Goal: Information Seeking & Learning: Learn about a topic

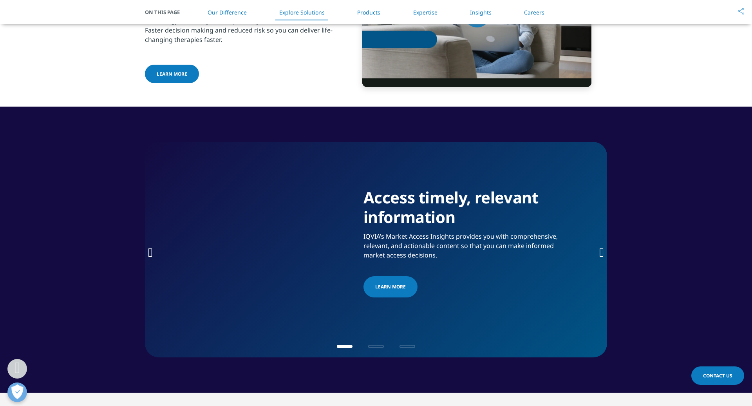
scroll to position [1107, 0]
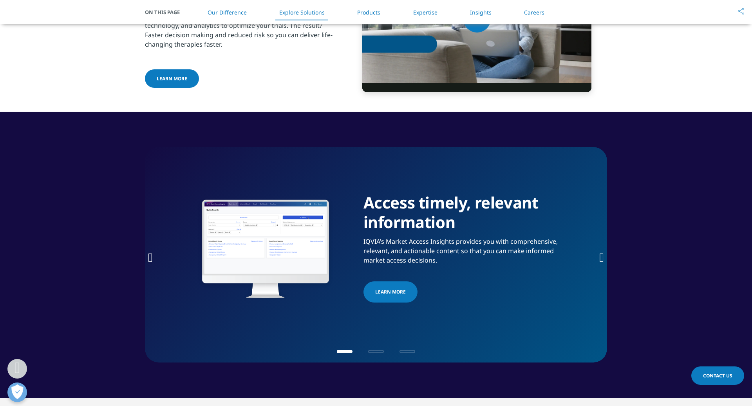
click at [369, 13] on link "Products" at bounding box center [368, 12] width 23 height 7
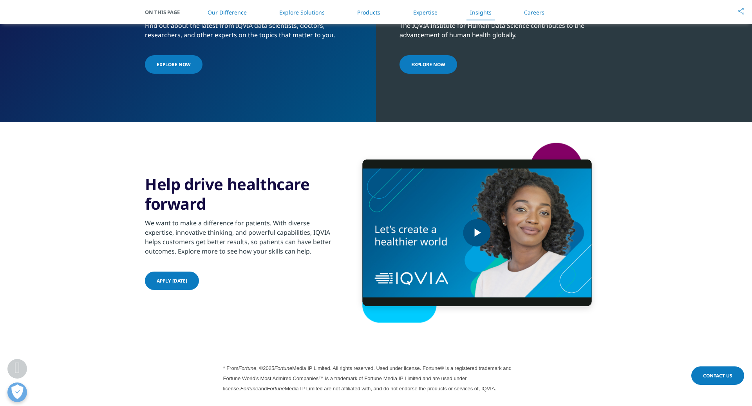
scroll to position [1778, 0]
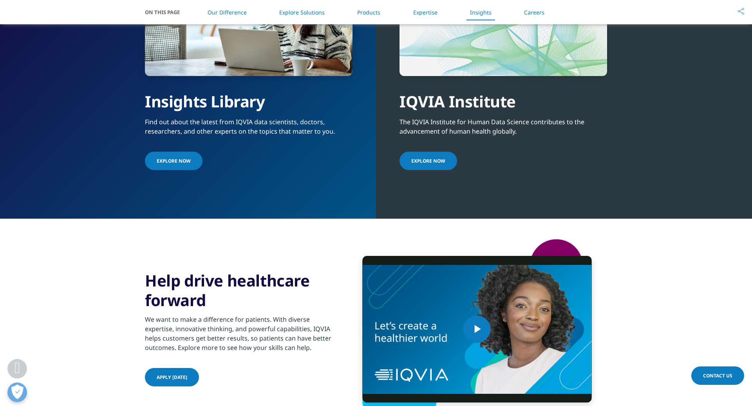
click at [367, 14] on link "Products" at bounding box center [368, 12] width 23 height 7
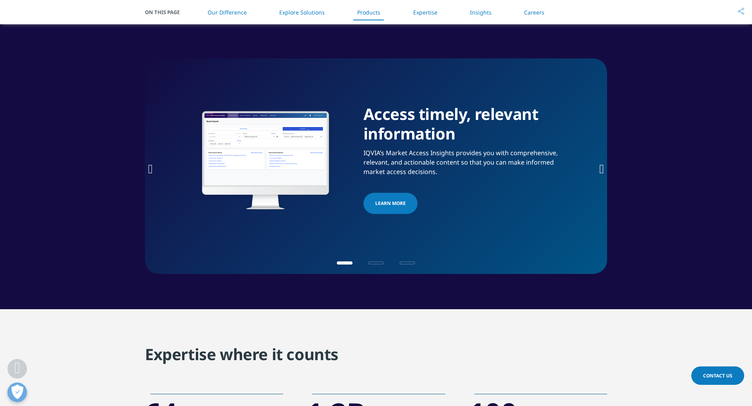
scroll to position [1194, 0]
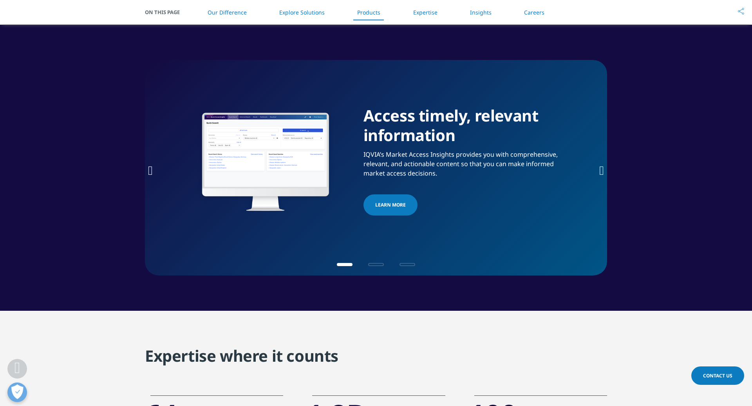
click at [602, 167] on icon "Next slide" at bounding box center [601, 170] width 5 height 13
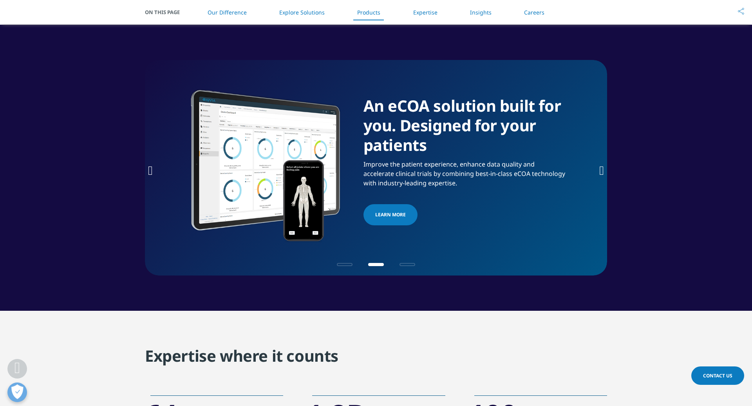
click at [602, 167] on icon "Next slide" at bounding box center [601, 170] width 5 height 13
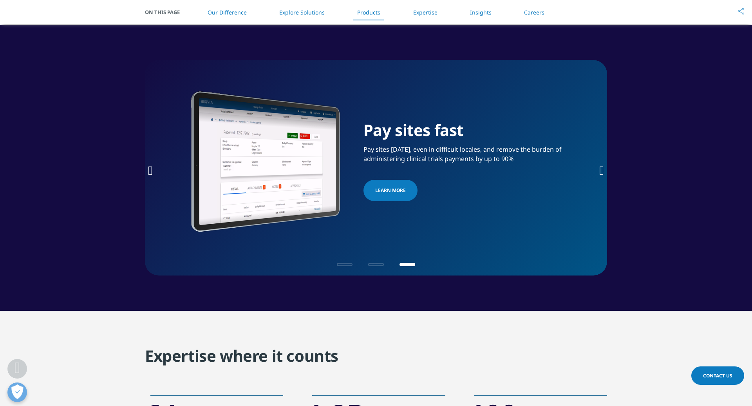
click at [602, 167] on icon "Next slide" at bounding box center [601, 170] width 5 height 13
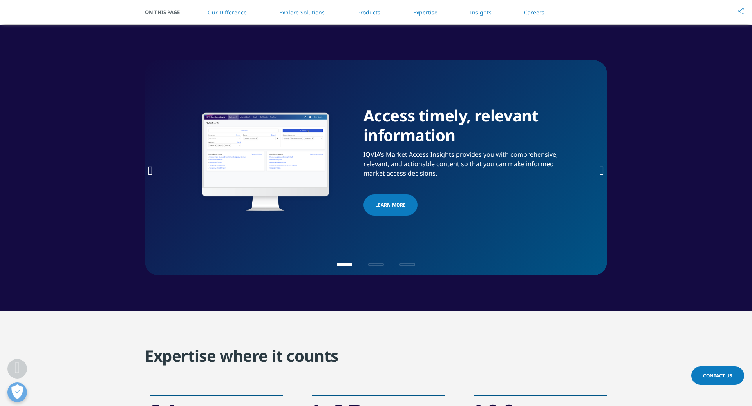
click at [602, 167] on icon "Next slide" at bounding box center [601, 170] width 5 height 13
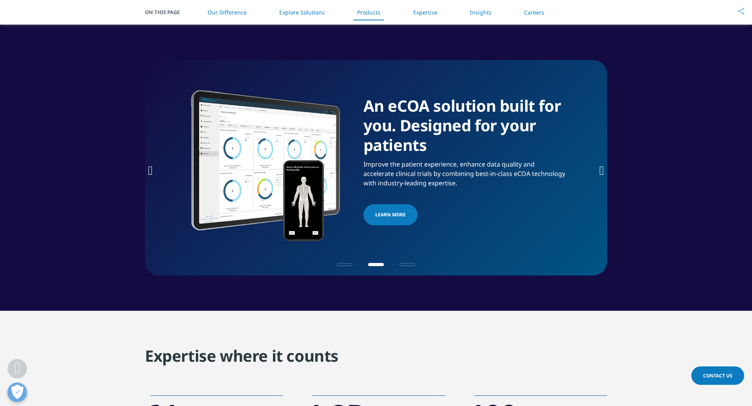
click at [283, 15] on link "Explore Solutions" at bounding box center [301, 12] width 45 height 7
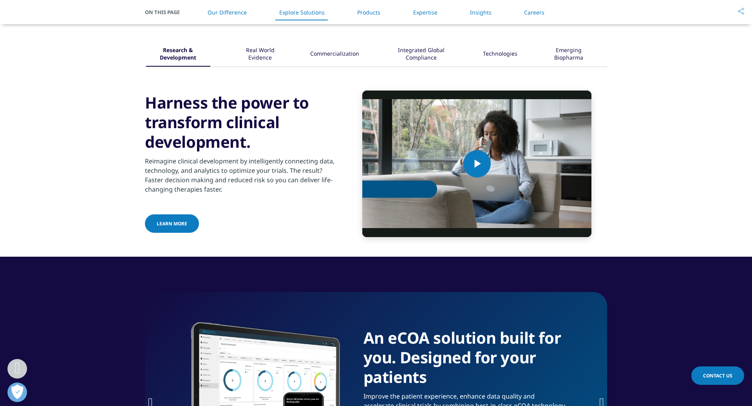
scroll to position [960, 0]
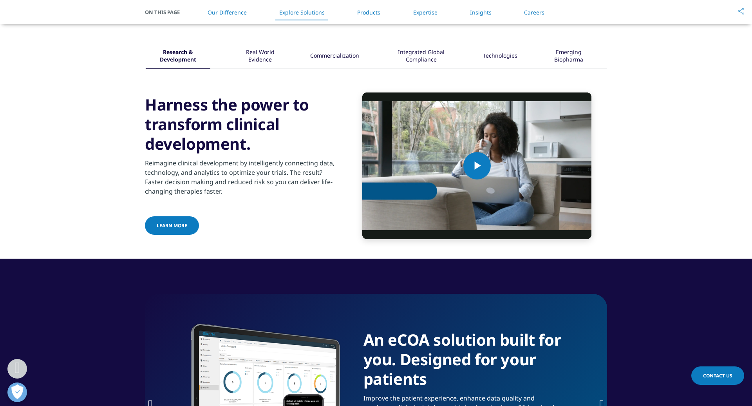
click at [341, 60] on div "Commercialization" at bounding box center [334, 56] width 49 height 24
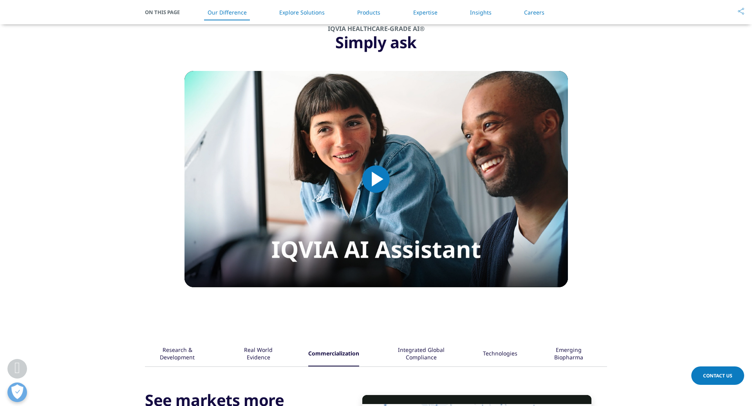
scroll to position [650, 0]
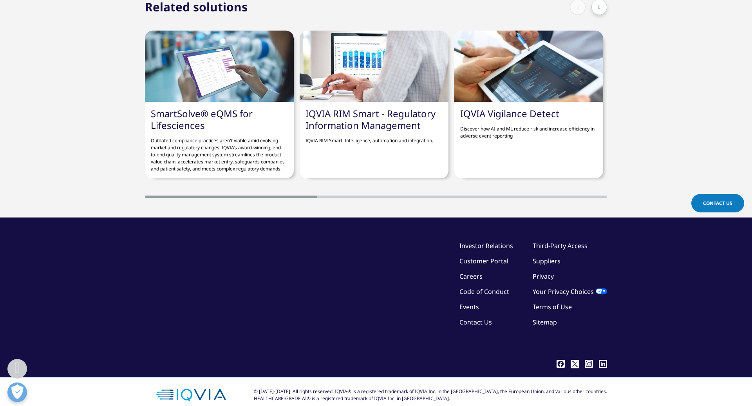
scroll to position [555, 0]
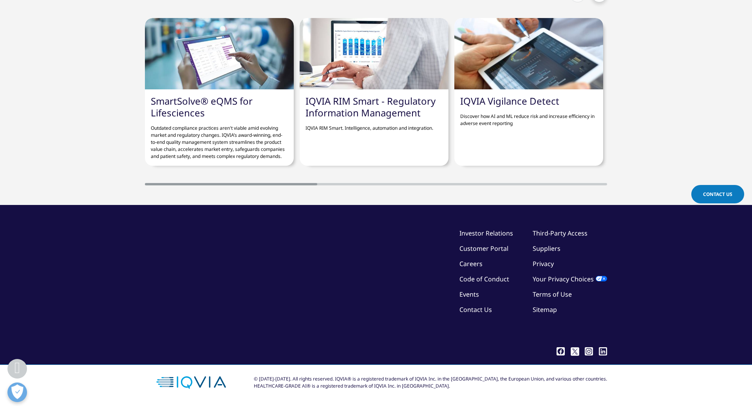
click at [557, 234] on link "Third-Party Access" at bounding box center [560, 233] width 55 height 9
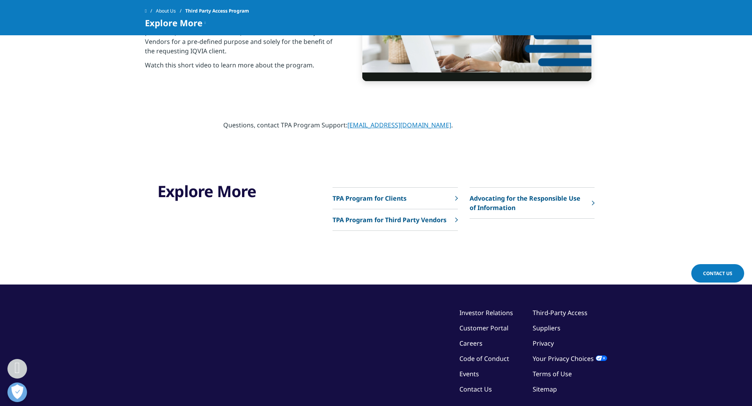
scroll to position [367, 0]
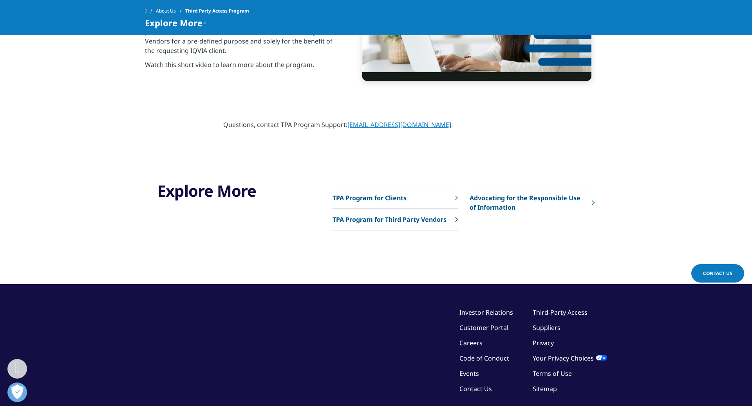
click at [376, 175] on div "Explore More TPA Program for Clients TPA Program for Third Party Vendors" at bounding box center [376, 219] width 462 height 130
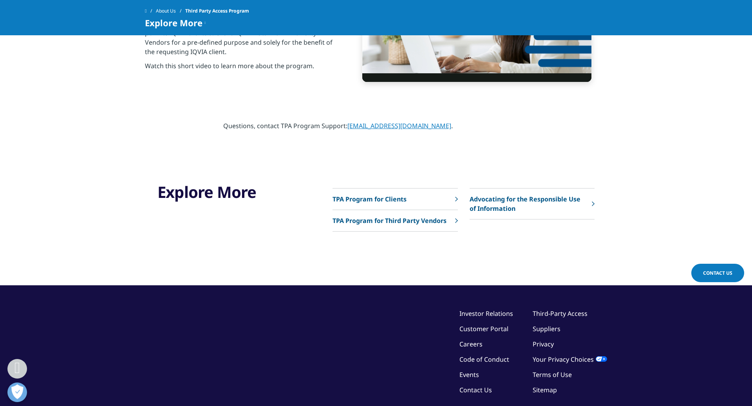
scroll to position [365, 0]
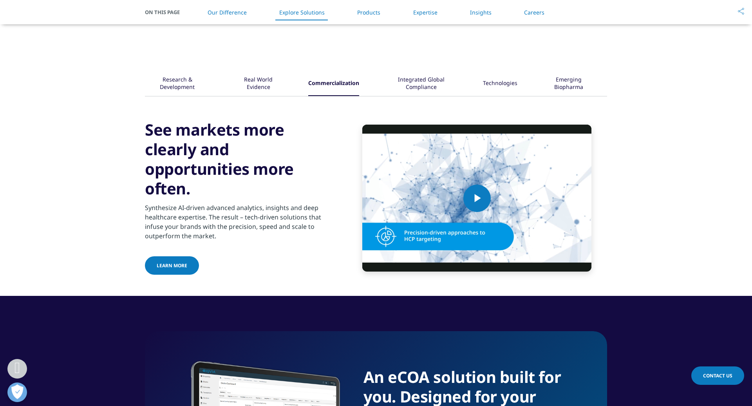
scroll to position [933, 0]
